Goal: Information Seeking & Learning: Learn about a topic

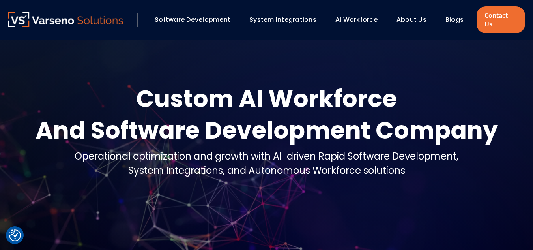
click at [446, 19] on link "Blogs" at bounding box center [455, 19] width 18 height 9
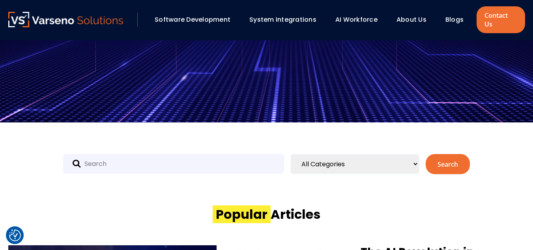
scroll to position [175, 0]
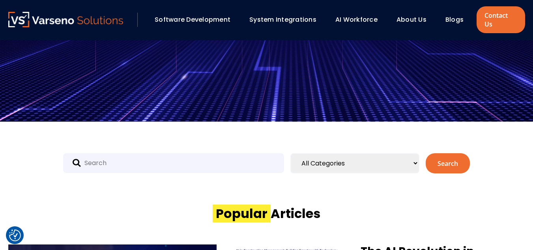
click at [124, 161] on input "text" at bounding box center [173, 163] width 221 height 20
paste input "GitHub"
type input "GitHub"
click at [426, 153] on button "Search" at bounding box center [448, 163] width 44 height 20
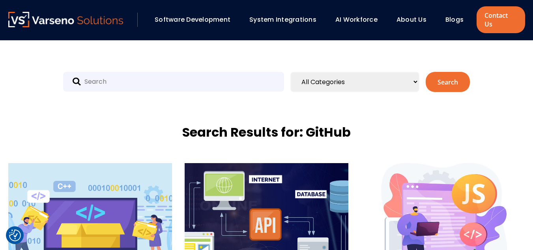
click at [169, 74] on input "text" at bounding box center [173, 82] width 221 height 20
type input "CI/CD"
click at [426, 72] on button "Search" at bounding box center [448, 82] width 44 height 20
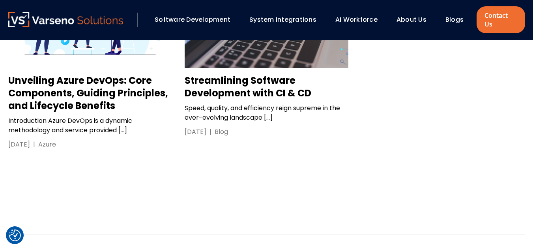
scroll to position [436, 0]
